Goal: Task Accomplishment & Management: Manage account settings

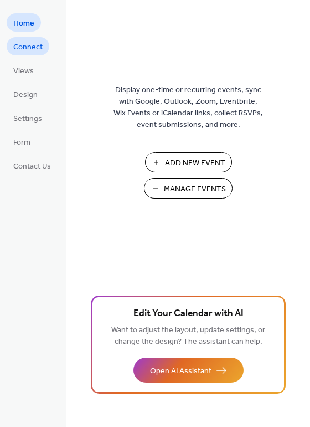
click at [38, 53] on span "Connect" at bounding box center [27, 48] width 29 height 12
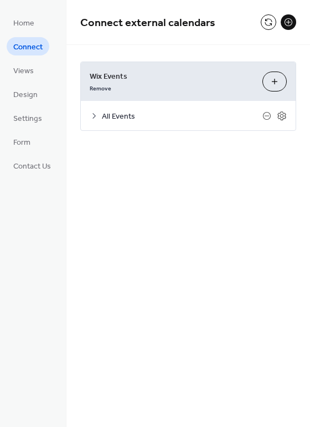
click at [106, 121] on span "All Events" at bounding box center [182, 117] width 161 height 12
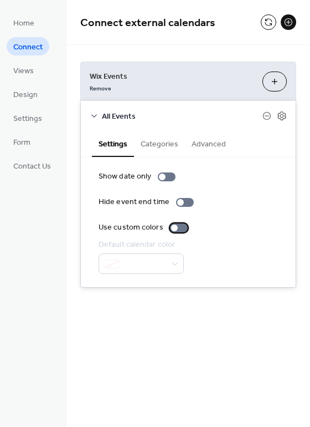
click at [177, 229] on div at bounding box center [179, 227] width 18 height 9
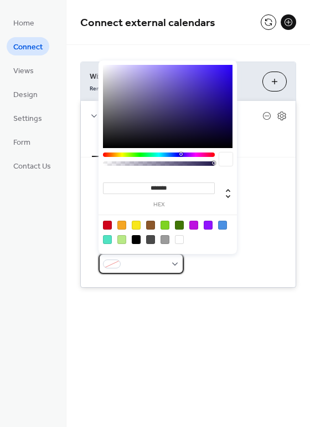
click at [166, 267] on span at bounding box center [145, 265] width 41 height 12
click at [124, 224] on div at bounding box center [121, 225] width 9 height 9
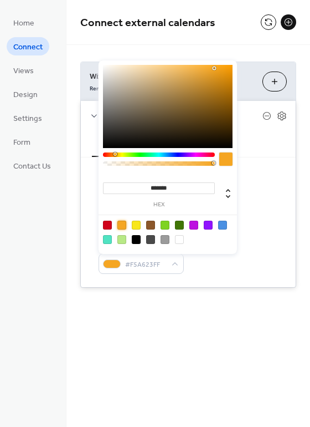
click at [152, 226] on div at bounding box center [150, 225] width 9 height 9
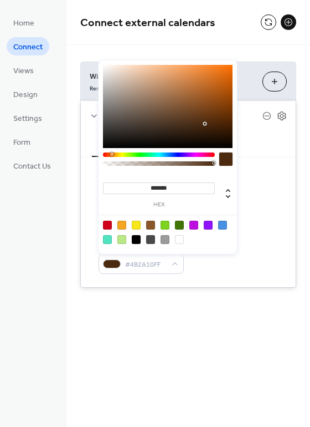
type input "*******"
drag, startPoint x: 196, startPoint y: 106, endPoint x: 201, endPoint y: 122, distance: 17.4
click at [201, 122] on div at bounding box center [168, 106] width 130 height 83
click at [129, 311] on div "**********" at bounding box center [188, 160] width 244 height 321
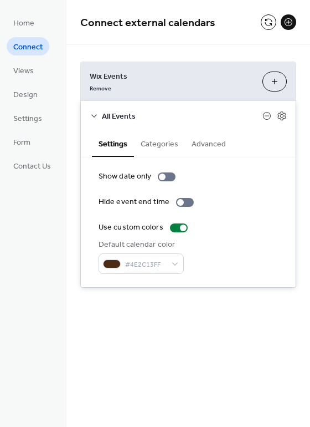
click at [161, 145] on button "Categories" at bounding box center [159, 142] width 51 height 25
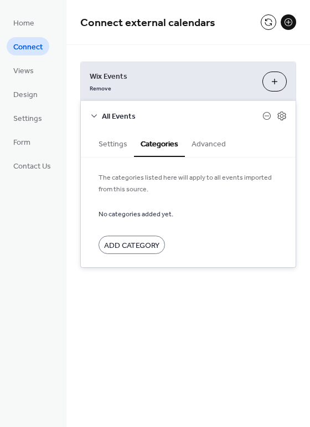
click at [213, 145] on button "Advanced" at bounding box center [209, 142] width 48 height 25
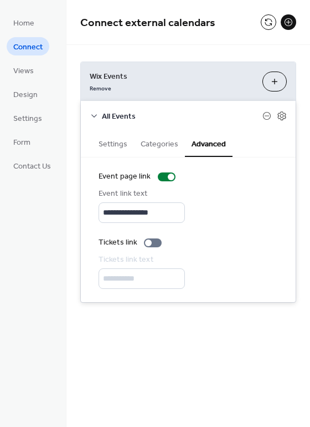
click at [118, 152] on button "Settings" at bounding box center [113, 142] width 42 height 25
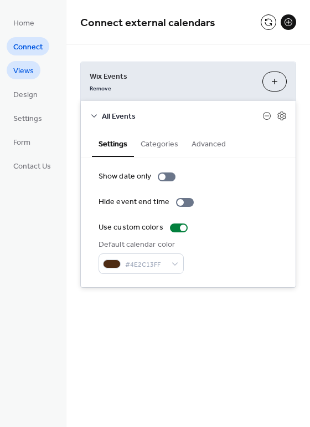
click at [26, 69] on span "Views" at bounding box center [23, 71] width 21 height 12
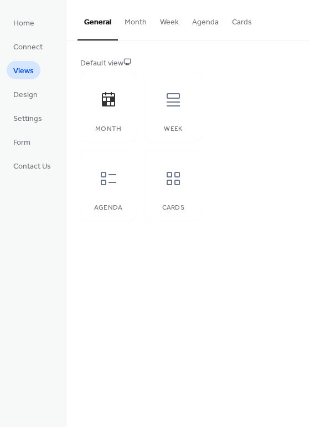
click at [135, 23] on button "Month" at bounding box center [135, 19] width 35 height 39
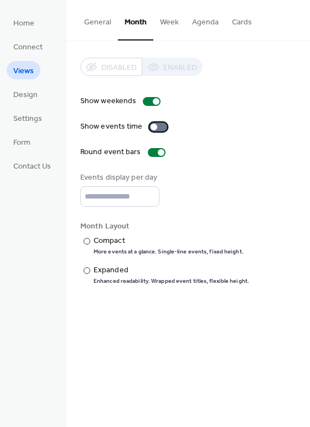
click at [158, 130] on div at bounding box center [159, 126] width 18 height 9
click at [34, 99] on span "Design" at bounding box center [25, 95] width 24 height 12
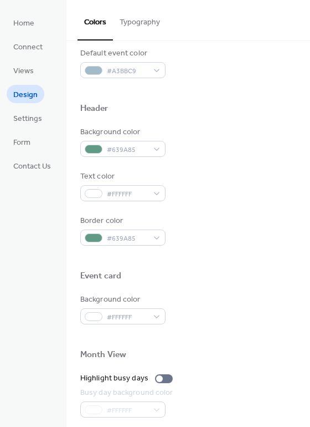
scroll to position [321, 0]
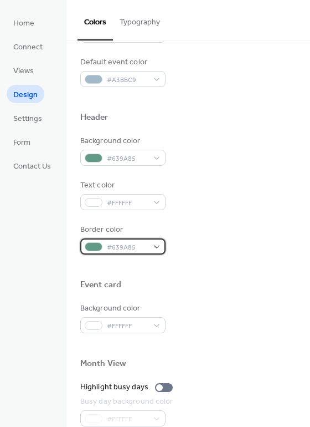
click at [156, 245] on div "#639A85" at bounding box center [122, 246] width 85 height 16
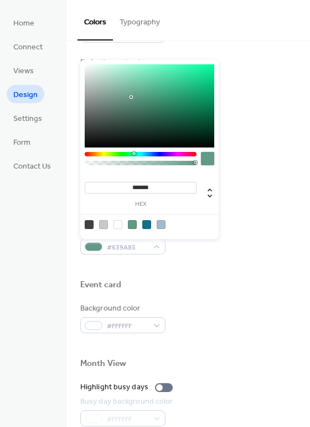
click at [147, 225] on div at bounding box center [146, 224] width 9 height 9
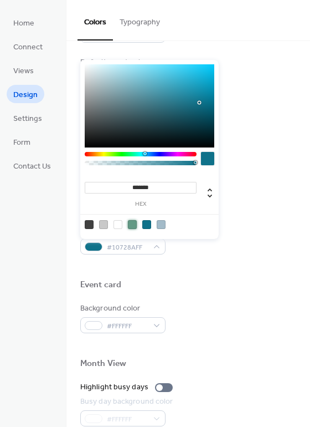
click at [132, 226] on div at bounding box center [132, 224] width 9 height 9
type input "*******"
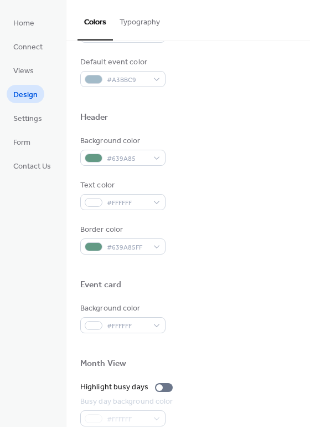
click at [221, 263] on div at bounding box center [188, 266] width 216 height 25
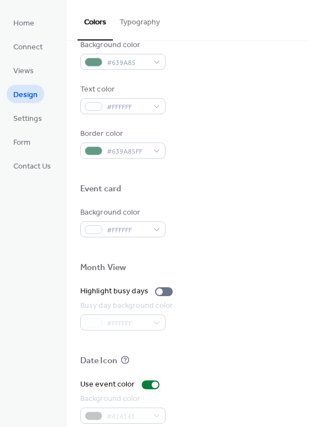
scroll to position [431, 0]
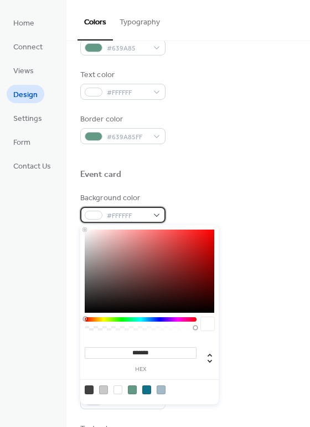
click at [158, 219] on div "#FFFFFF" at bounding box center [122, 215] width 85 height 16
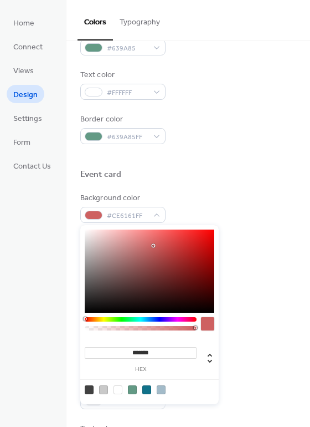
click at [153, 245] on div at bounding box center [150, 270] width 130 height 83
click at [106, 256] on div at bounding box center [150, 270] width 130 height 83
click at [111, 239] on div at bounding box center [150, 270] width 130 height 83
drag, startPoint x: 175, startPoint y: 269, endPoint x: 186, endPoint y: 273, distance: 12.1
click at [186, 273] on div at bounding box center [150, 270] width 130 height 83
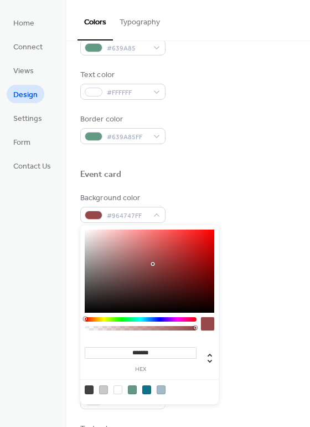
type input "*******"
drag, startPoint x: 181, startPoint y: 272, endPoint x: 45, endPoint y: 213, distance: 147.7
click at [45, 213] on body "Home Connect Views Design Settings Form Contact Us Design Colors Typography Col…" at bounding box center [155, 213] width 310 height 427
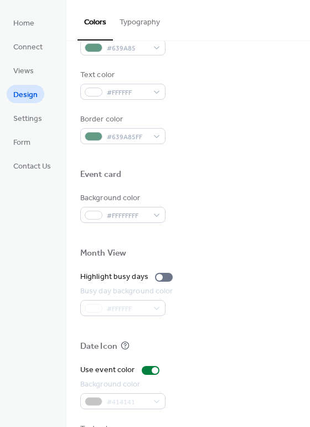
click at [240, 197] on div "Background color #FFFFFFFF" at bounding box center [188, 207] width 216 height 30
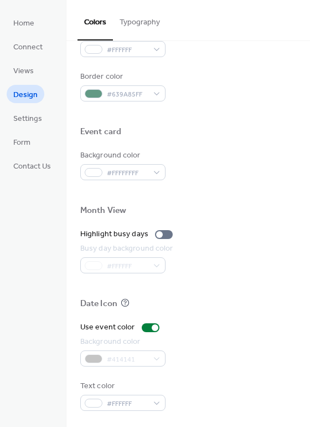
scroll to position [474, 0]
click at [144, 365] on div "#414141" at bounding box center [122, 358] width 85 height 16
click at [148, 355] on div "#414141" at bounding box center [122, 358] width 85 height 16
click at [146, 327] on div at bounding box center [151, 327] width 18 height 9
click at [150, 327] on div at bounding box center [151, 327] width 18 height 9
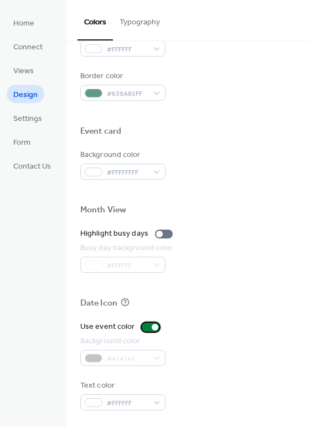
click at [152, 327] on div at bounding box center [155, 327] width 7 height 7
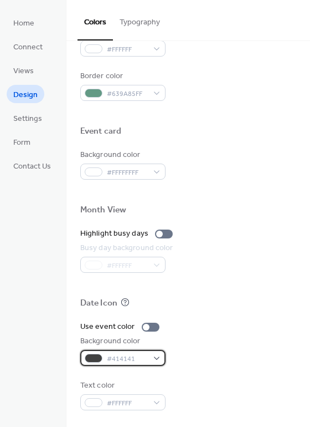
click at [149, 357] on div "#414141" at bounding box center [122, 358] width 85 height 16
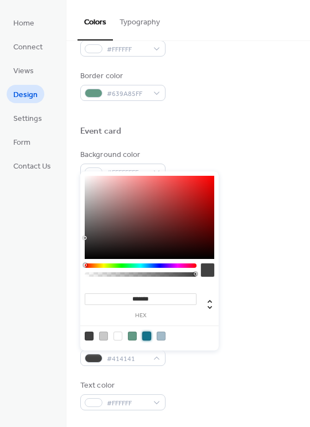
click at [145, 336] on div at bounding box center [146, 335] width 9 height 9
type input "*******"
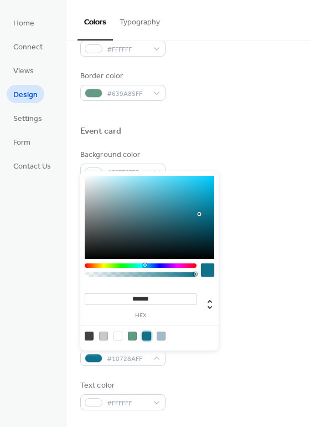
click at [253, 366] on div "Use event color Background color #10728AFF Text color #FFFFFF" at bounding box center [188, 365] width 216 height 89
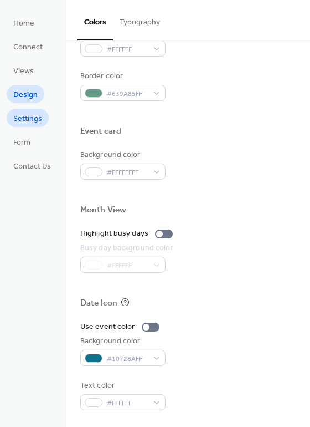
click at [29, 122] on span "Settings" at bounding box center [27, 119] width 29 height 12
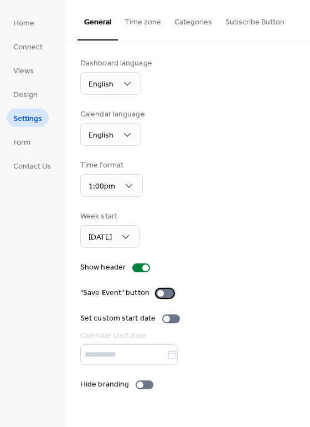
click at [169, 296] on div at bounding box center [165, 293] width 18 height 9
click at [33, 141] on link "Form" at bounding box center [22, 141] width 30 height 18
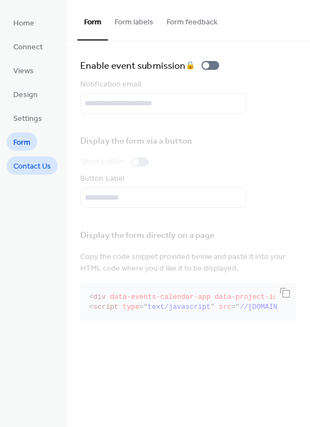
click at [39, 161] on span "Contact Us" at bounding box center [32, 167] width 38 height 12
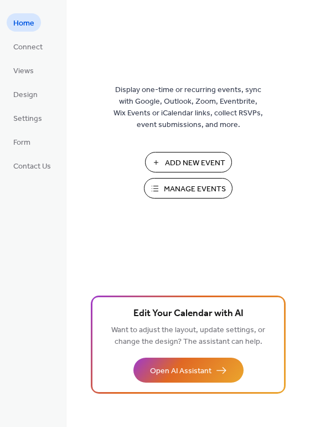
click at [193, 187] on span "Manage Events" at bounding box center [195, 189] width 62 height 12
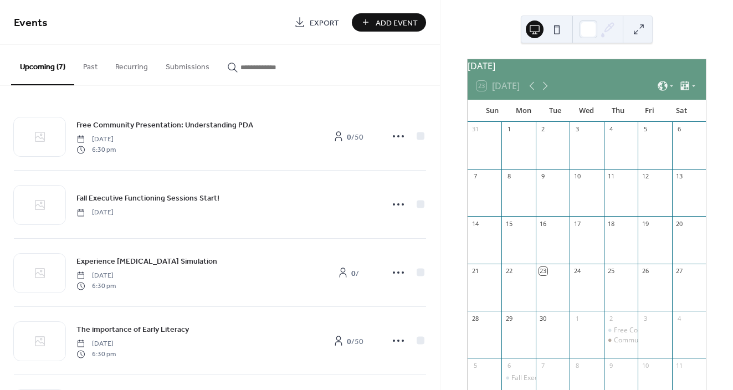
click at [94, 73] on button "Past" at bounding box center [90, 64] width 32 height 39
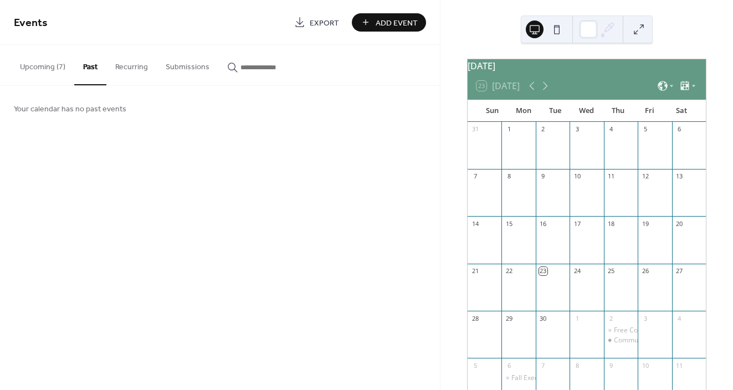
click at [129, 70] on button "Recurring" at bounding box center [131, 64] width 50 height 39
click at [200, 74] on button "Submissions" at bounding box center [188, 64] width 62 height 39
click at [46, 68] on button "Upcoming (7)" at bounding box center [42, 64] width 63 height 39
